Goal: Information Seeking & Learning: Learn about a topic

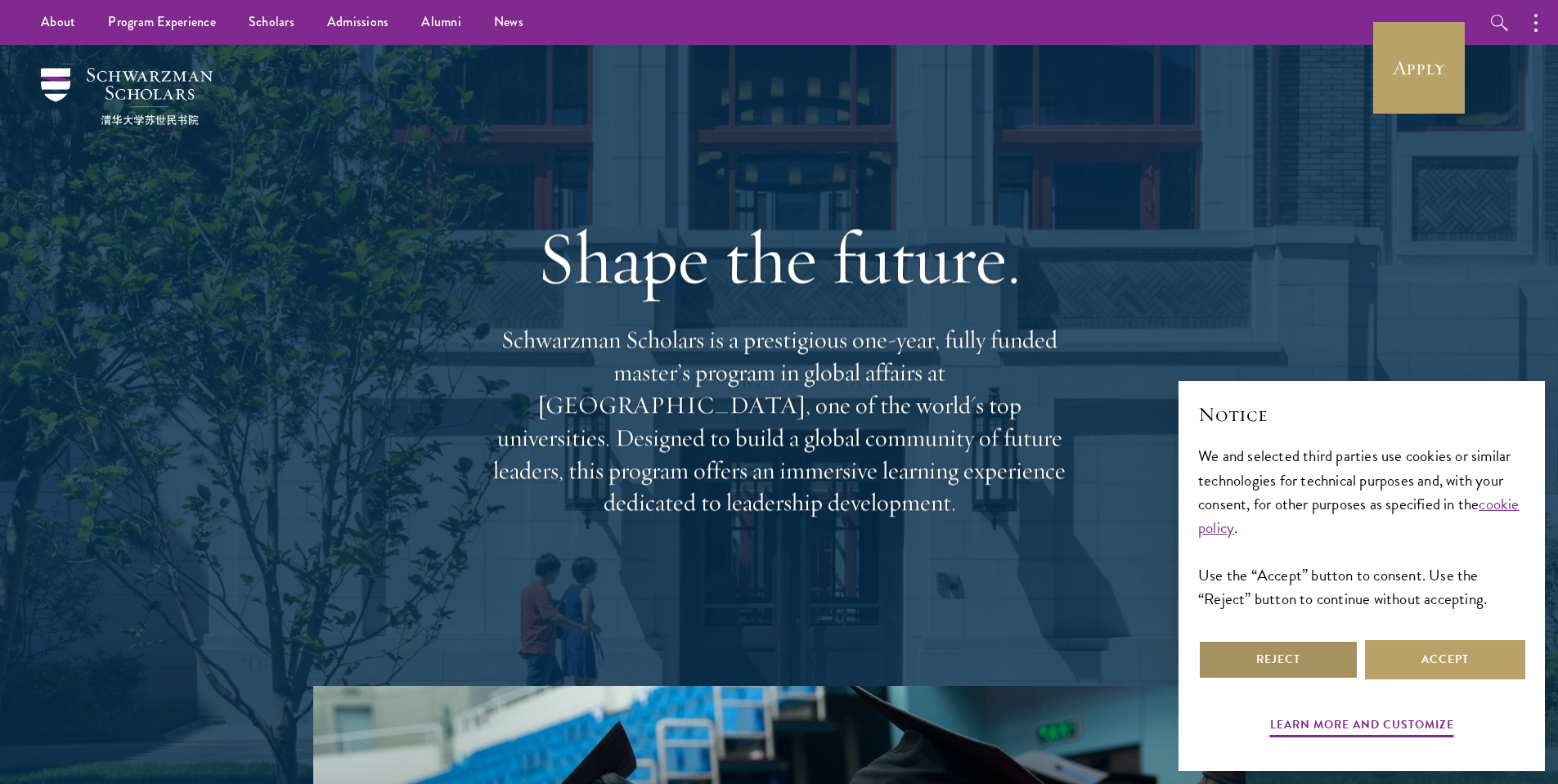
click at [1316, 652] on button "Reject" at bounding box center [1278, 660] width 160 height 40
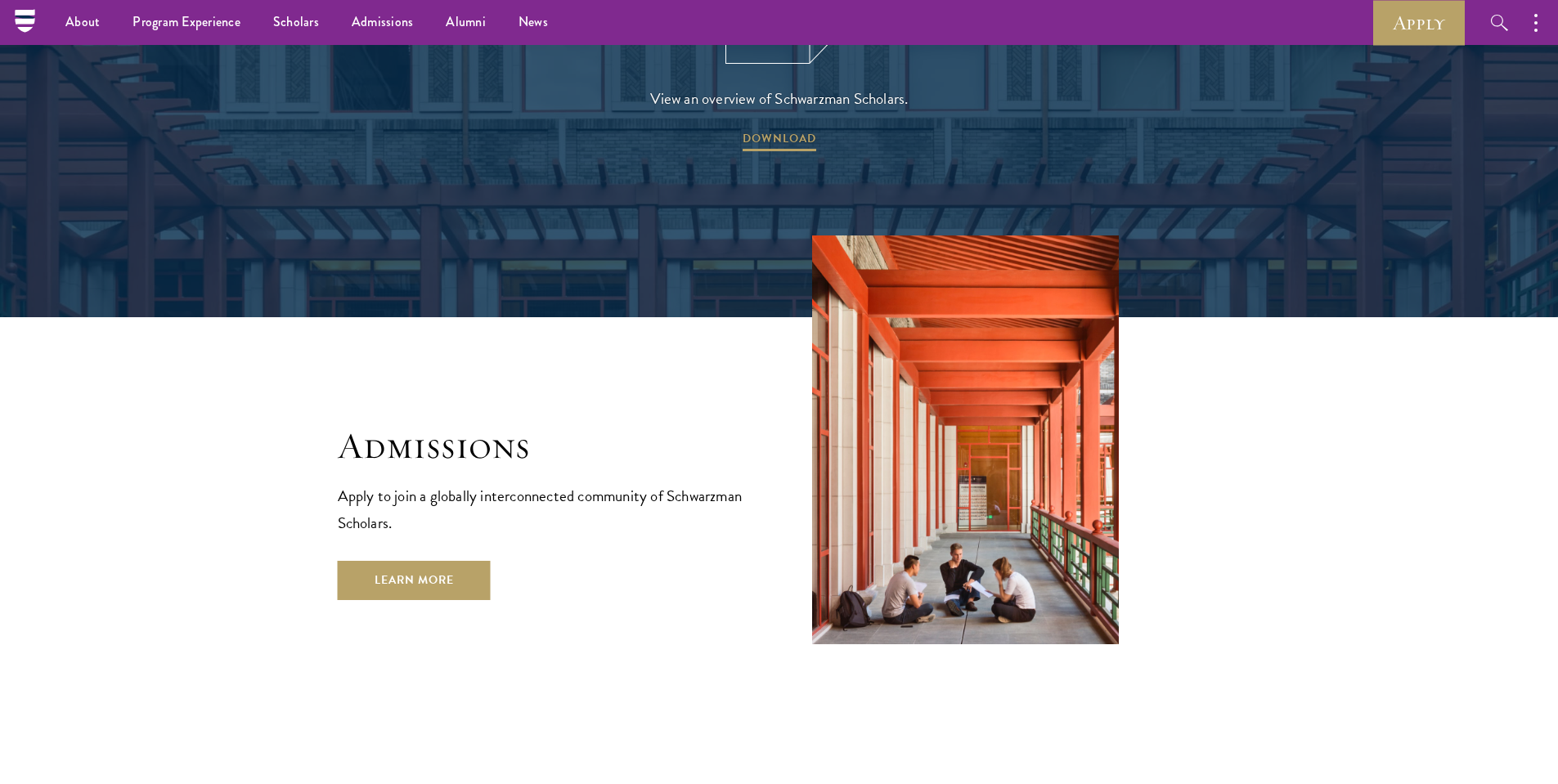
scroll to position [2573, 0]
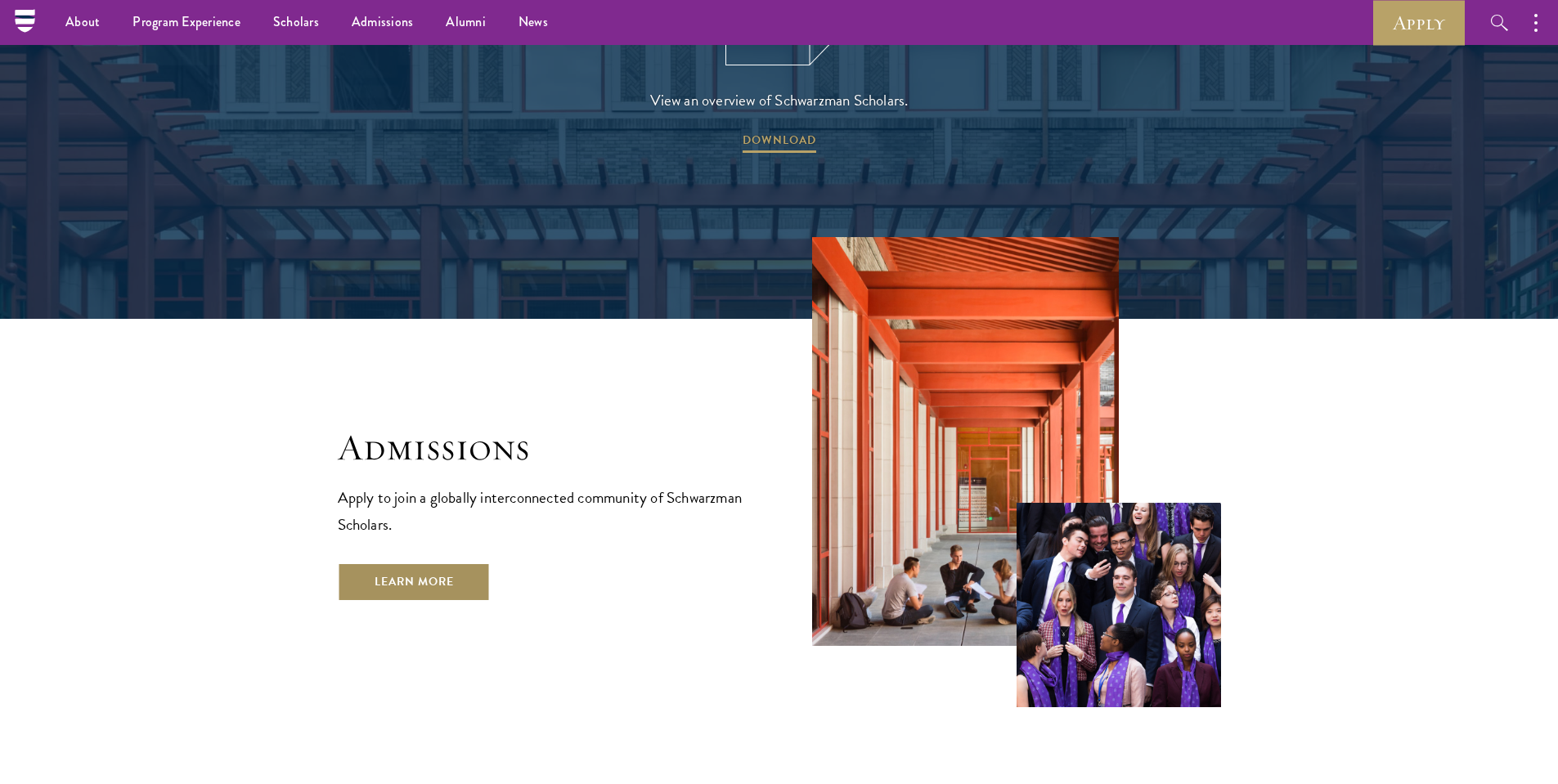
click at [434, 563] on link "Learn More" at bounding box center [414, 582] width 153 height 40
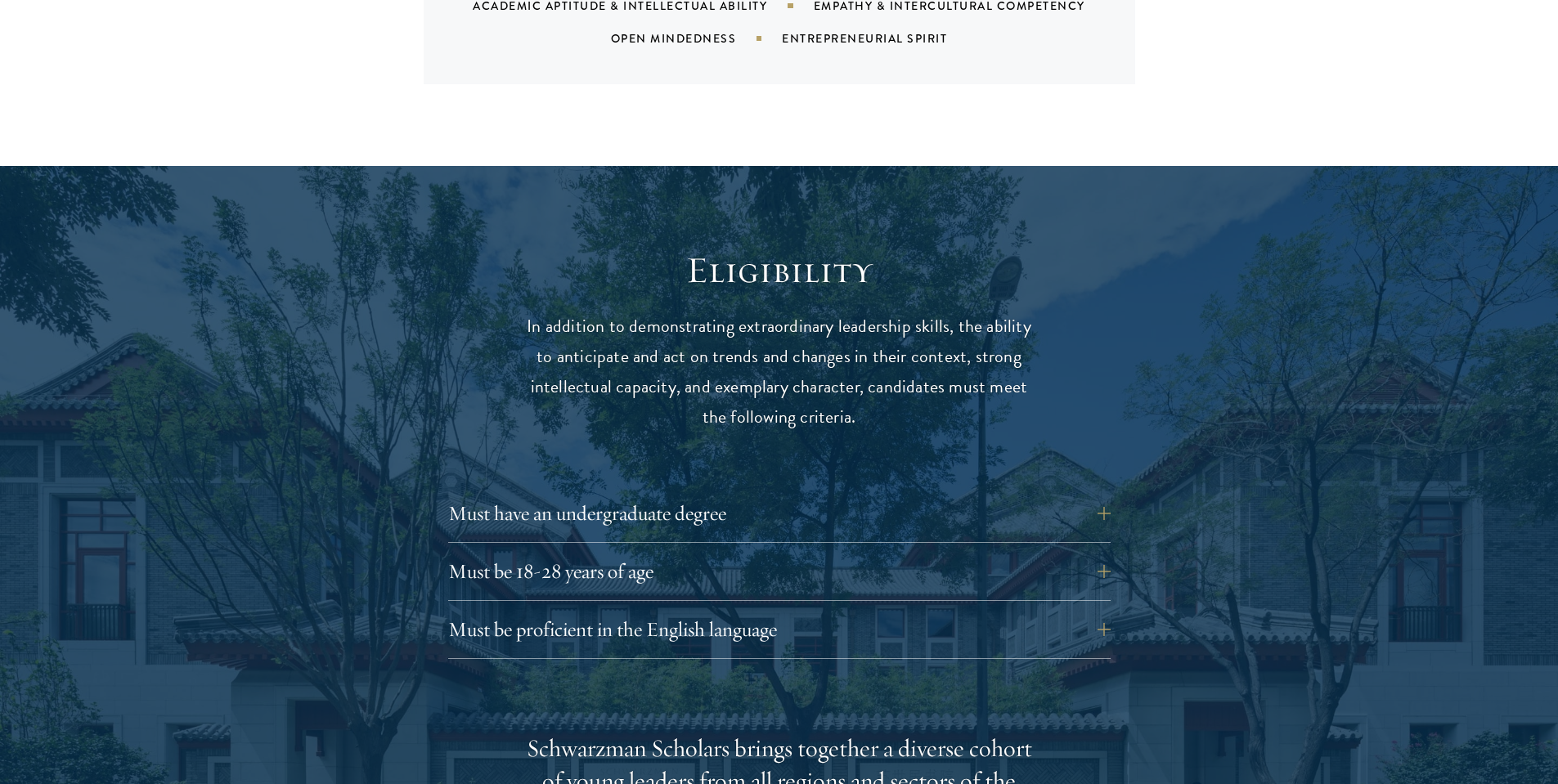
scroll to position [1937, 0]
click at [505, 493] on button "Must have an undergraduate degree" at bounding box center [791, 513] width 663 height 40
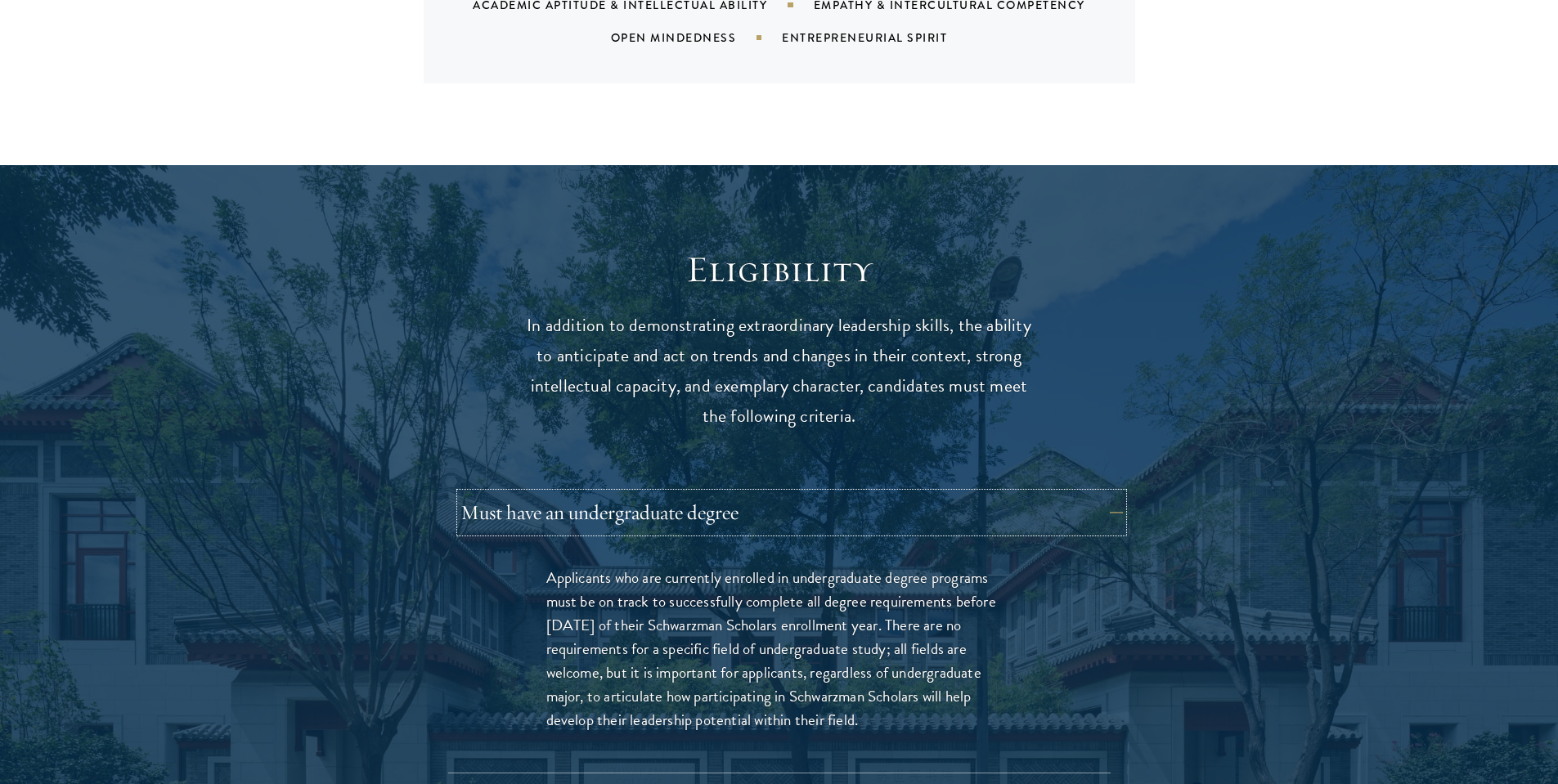
click at [505, 493] on button "Must have an undergraduate degree" at bounding box center [791, 513] width 663 height 40
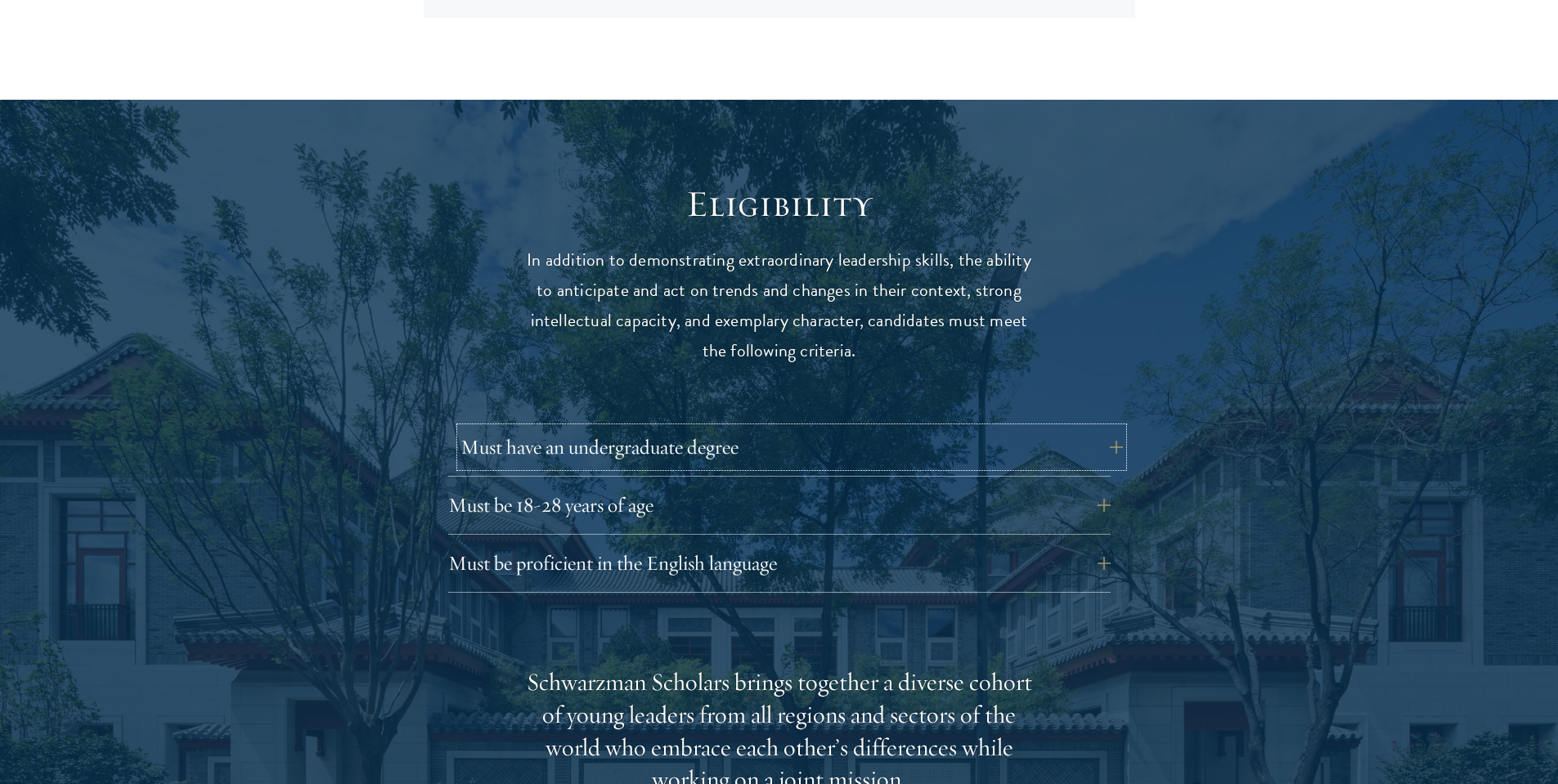
scroll to position [2003, 0]
click at [446, 473] on div "Eligibility In addition to demonstrating extraordinary leadership skills, the a…" at bounding box center [779, 773] width 883 height 1184
click at [489, 485] on button "Must be 18-28 years of age" at bounding box center [791, 505] width 663 height 40
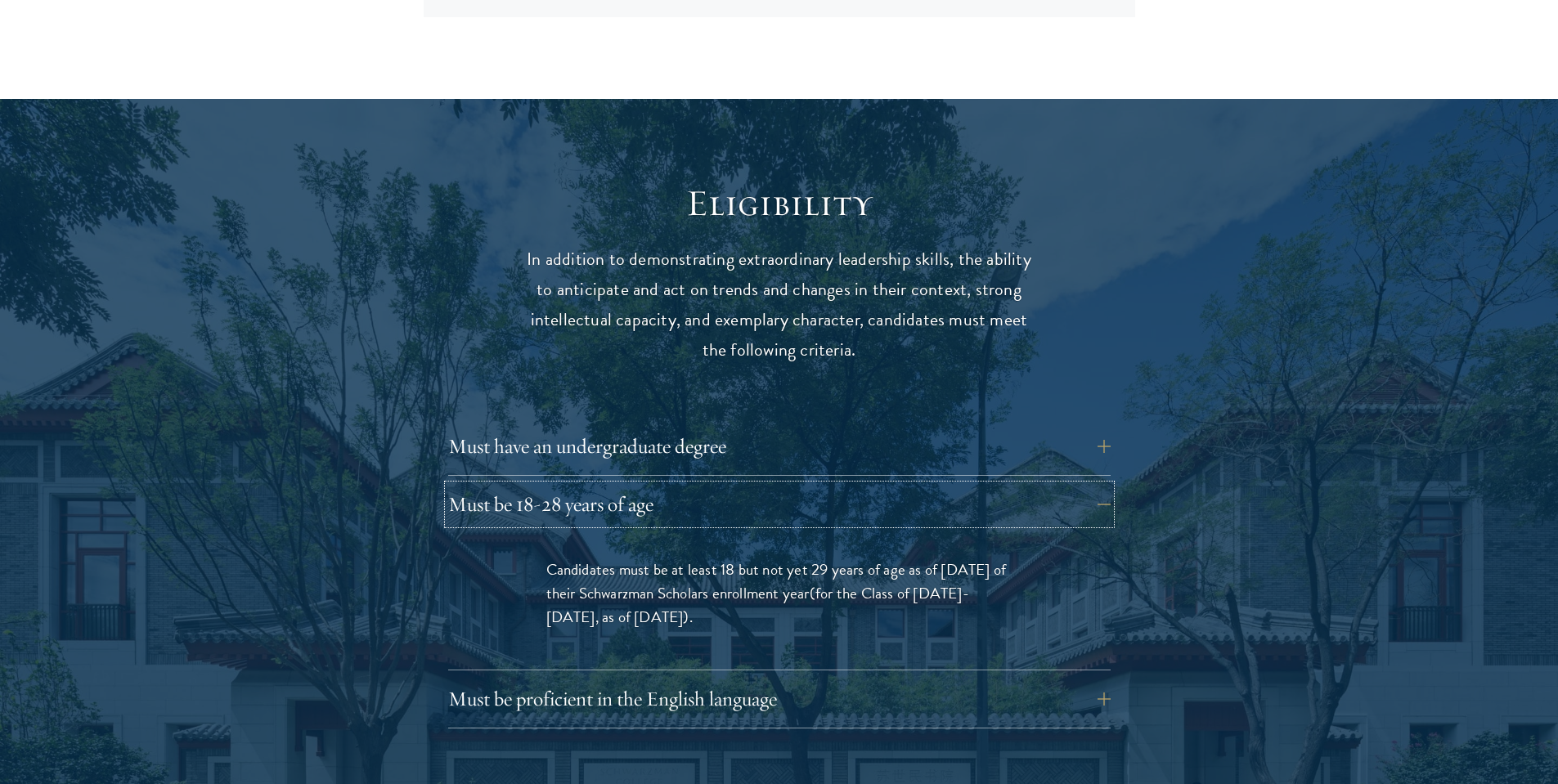
drag, startPoint x: 489, startPoint y: 479, endPoint x: 311, endPoint y: 429, distance: 184.9
click at [589, 485] on button "Must be 18-28 years of age" at bounding box center [791, 505] width 663 height 40
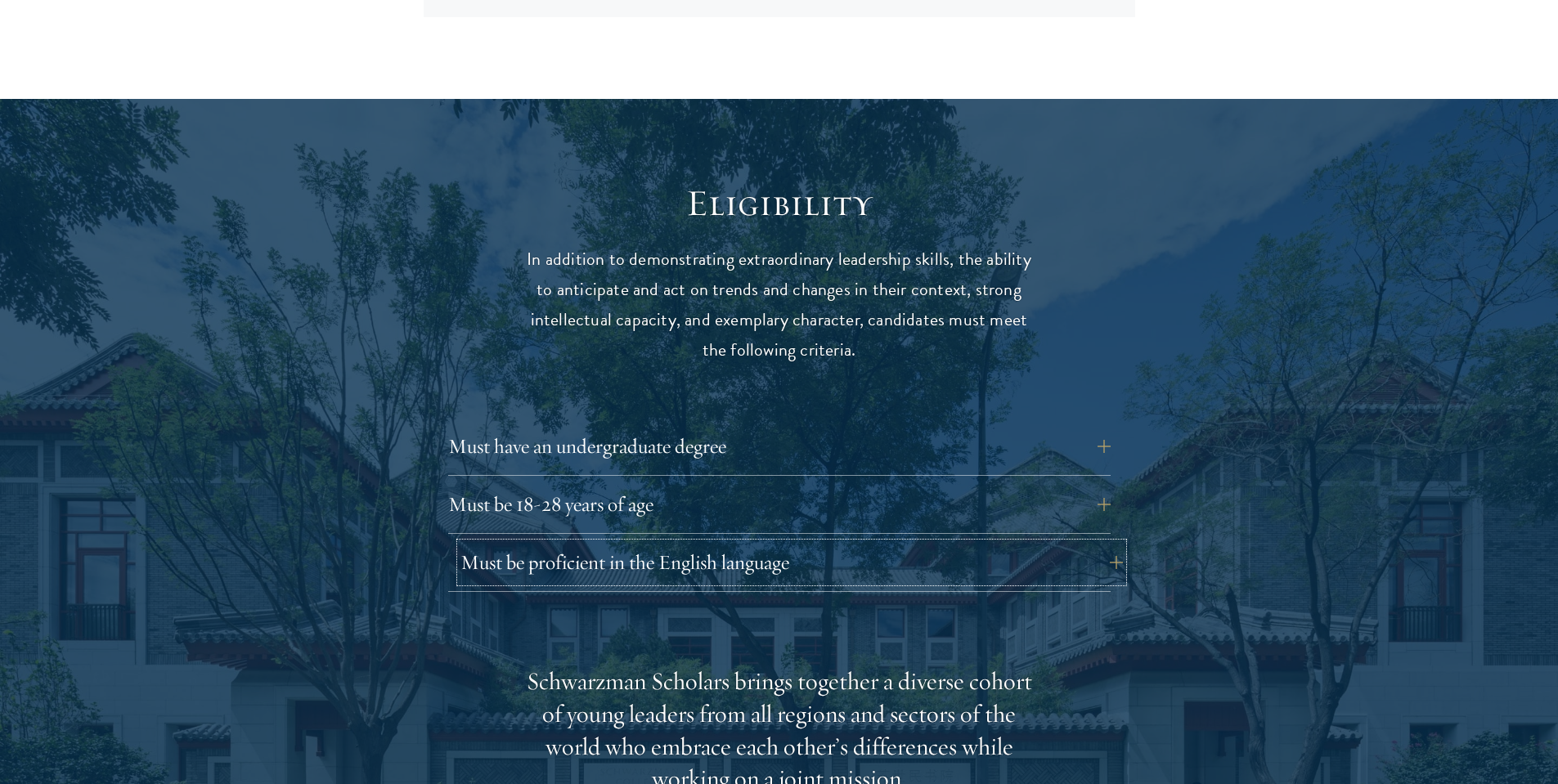
click at [903, 543] on button "Must be proficient in the English language" at bounding box center [791, 563] width 663 height 40
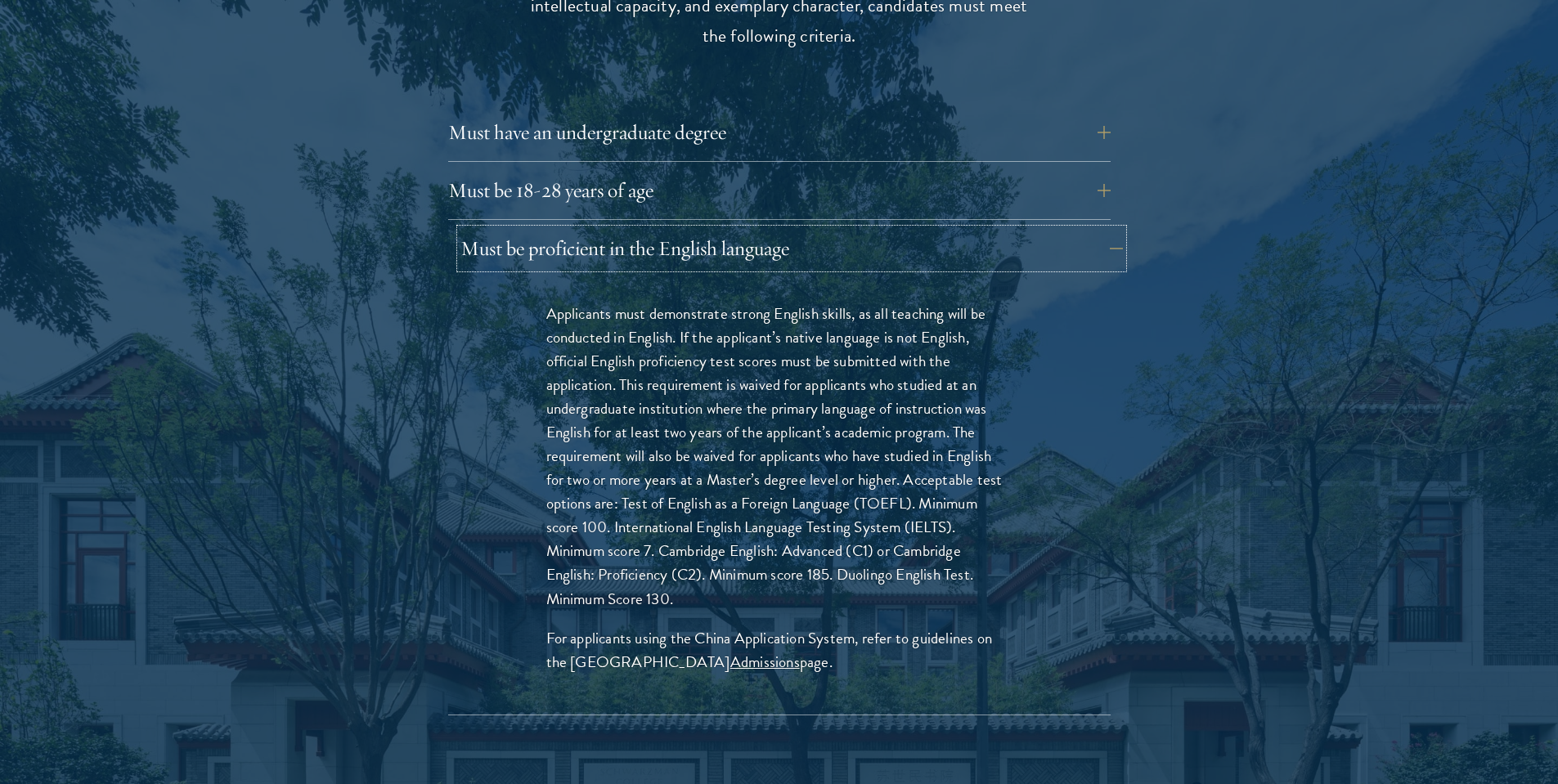
scroll to position [2318, 0]
click at [957, 227] on button "Must be proficient in the English language" at bounding box center [791, 247] width 663 height 40
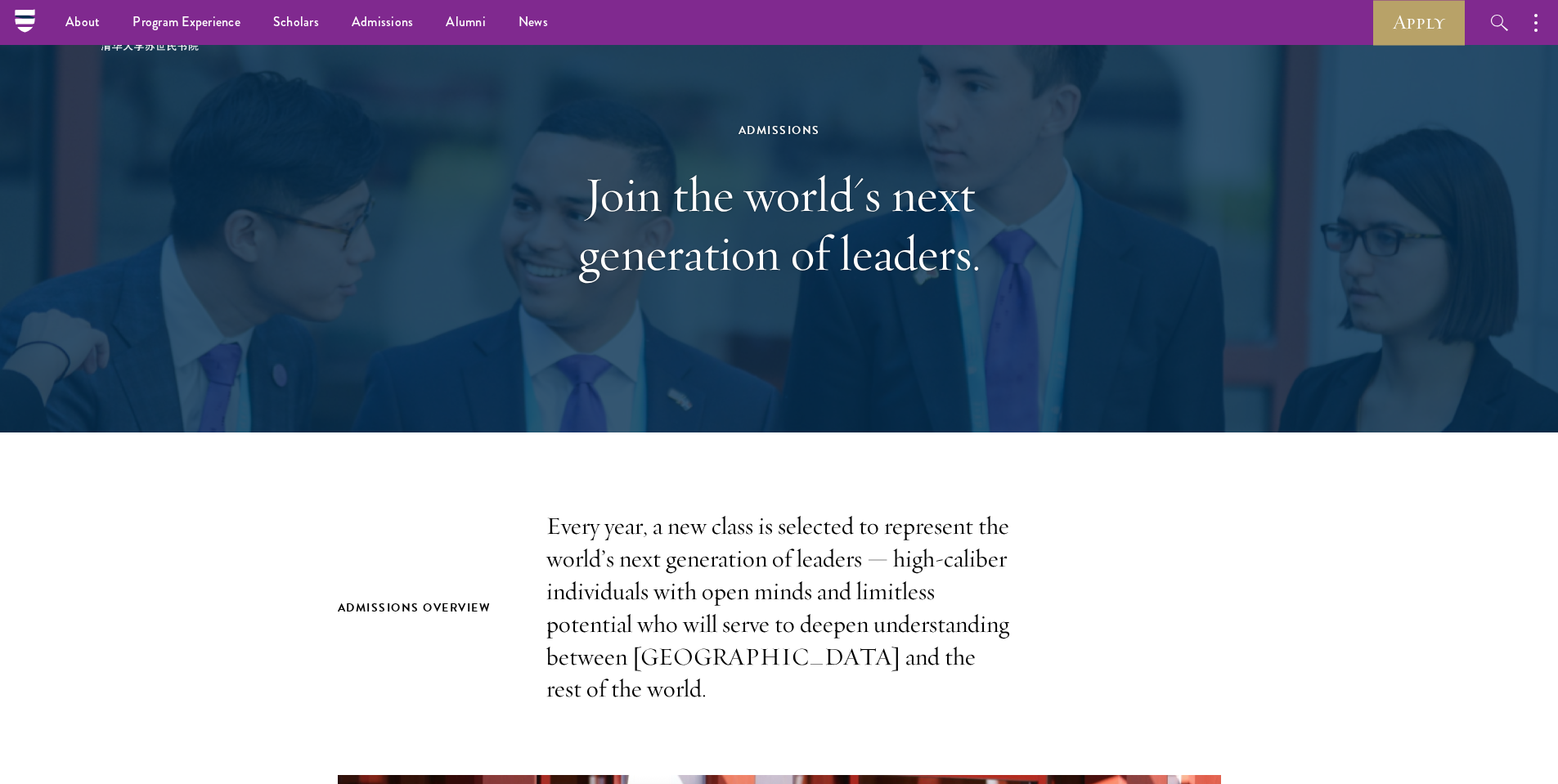
scroll to position [0, 0]
